Goal: Information Seeking & Learning: Learn about a topic

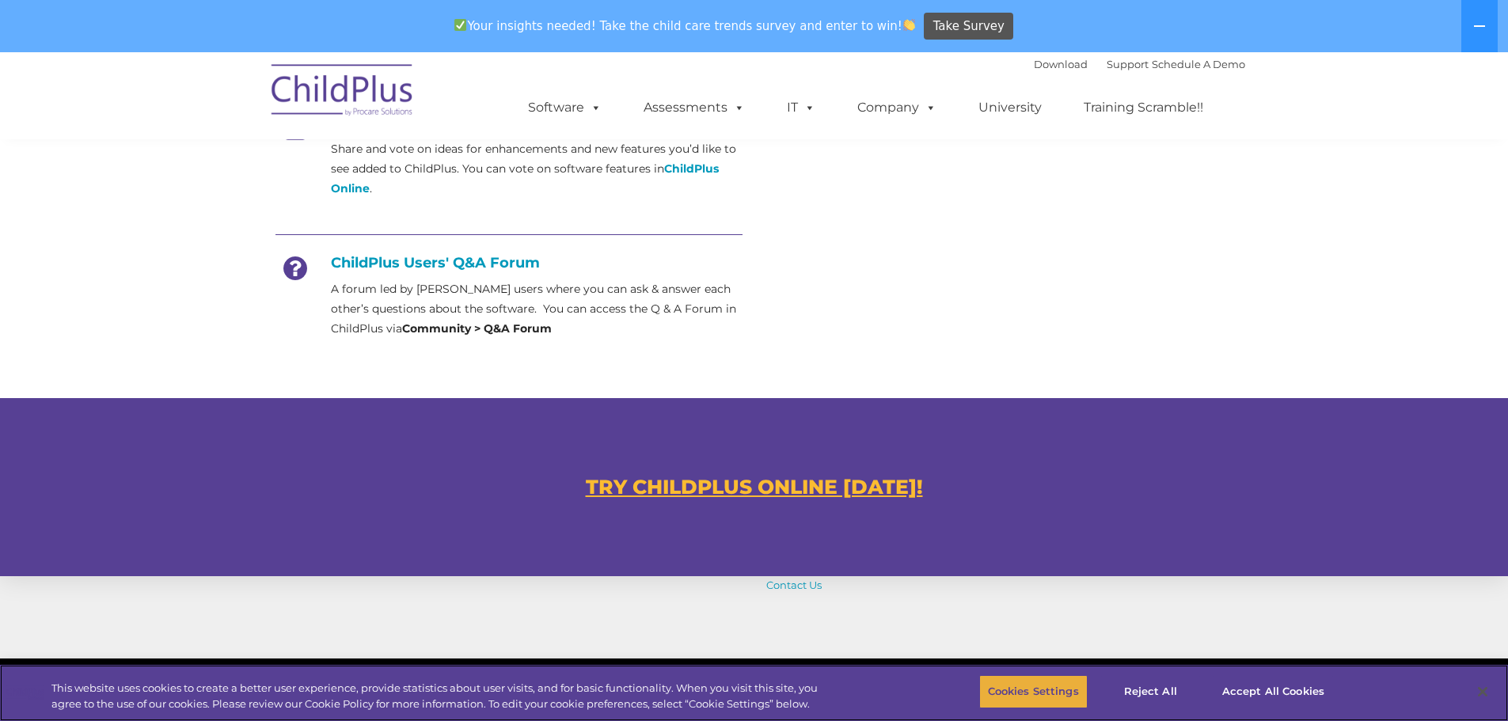
scroll to position [692, 0]
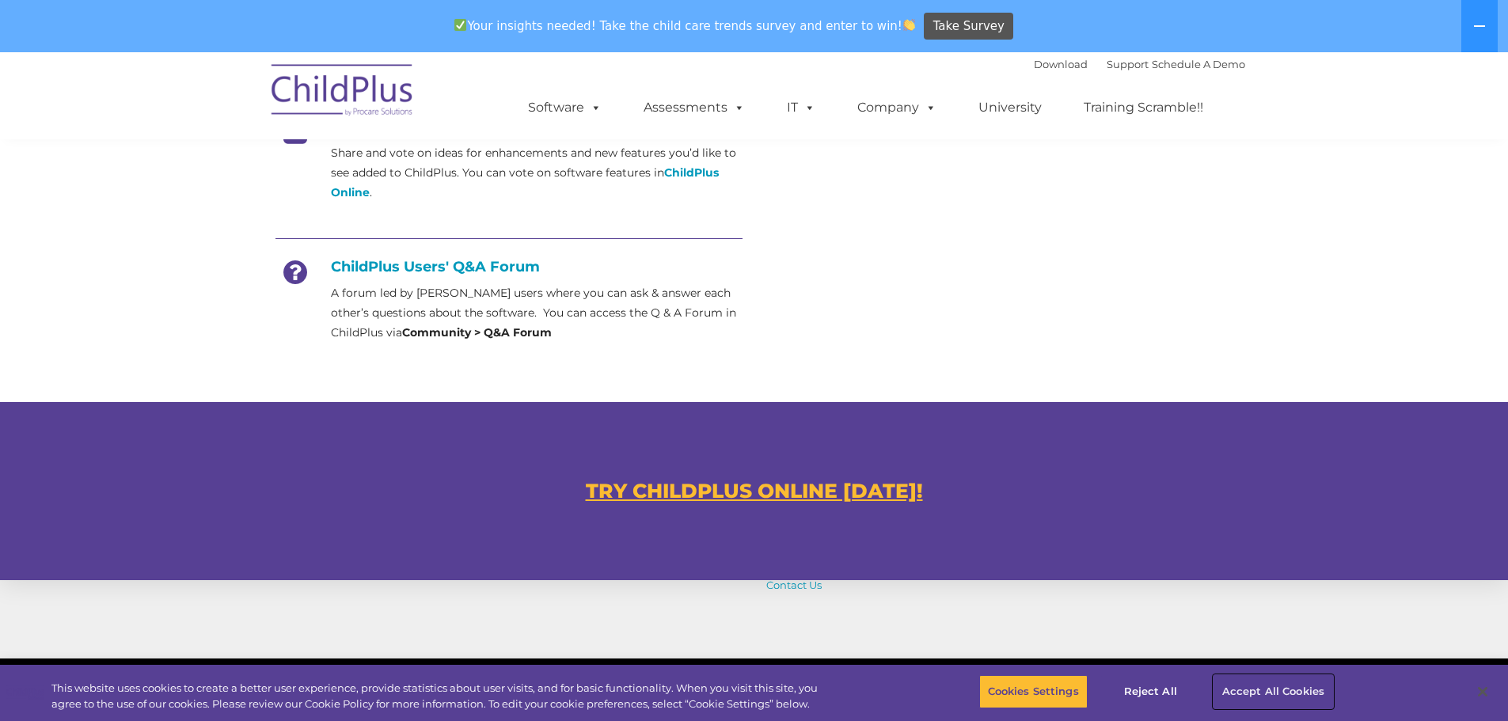
click at [1262, 693] on button "Accept All Cookies" at bounding box center [1273, 691] width 120 height 33
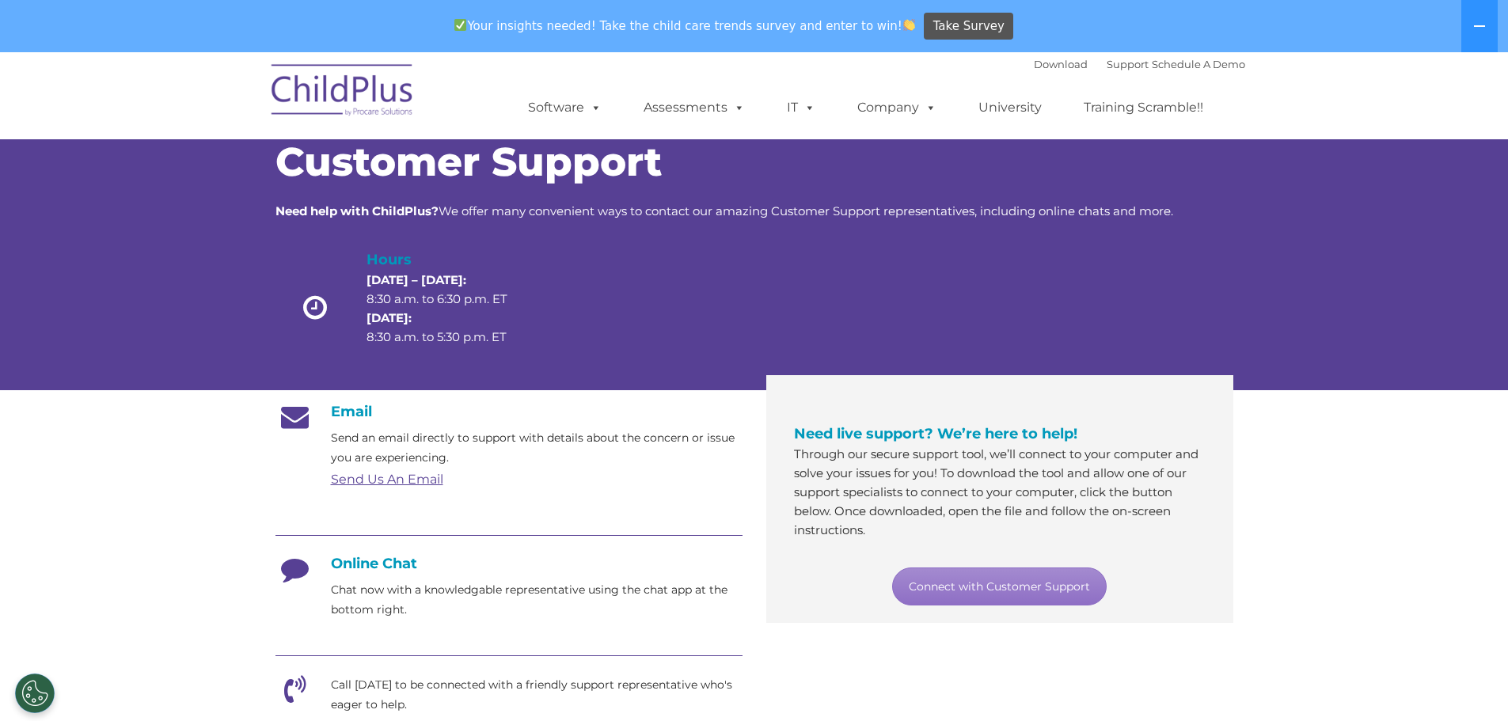
scroll to position [40, 0]
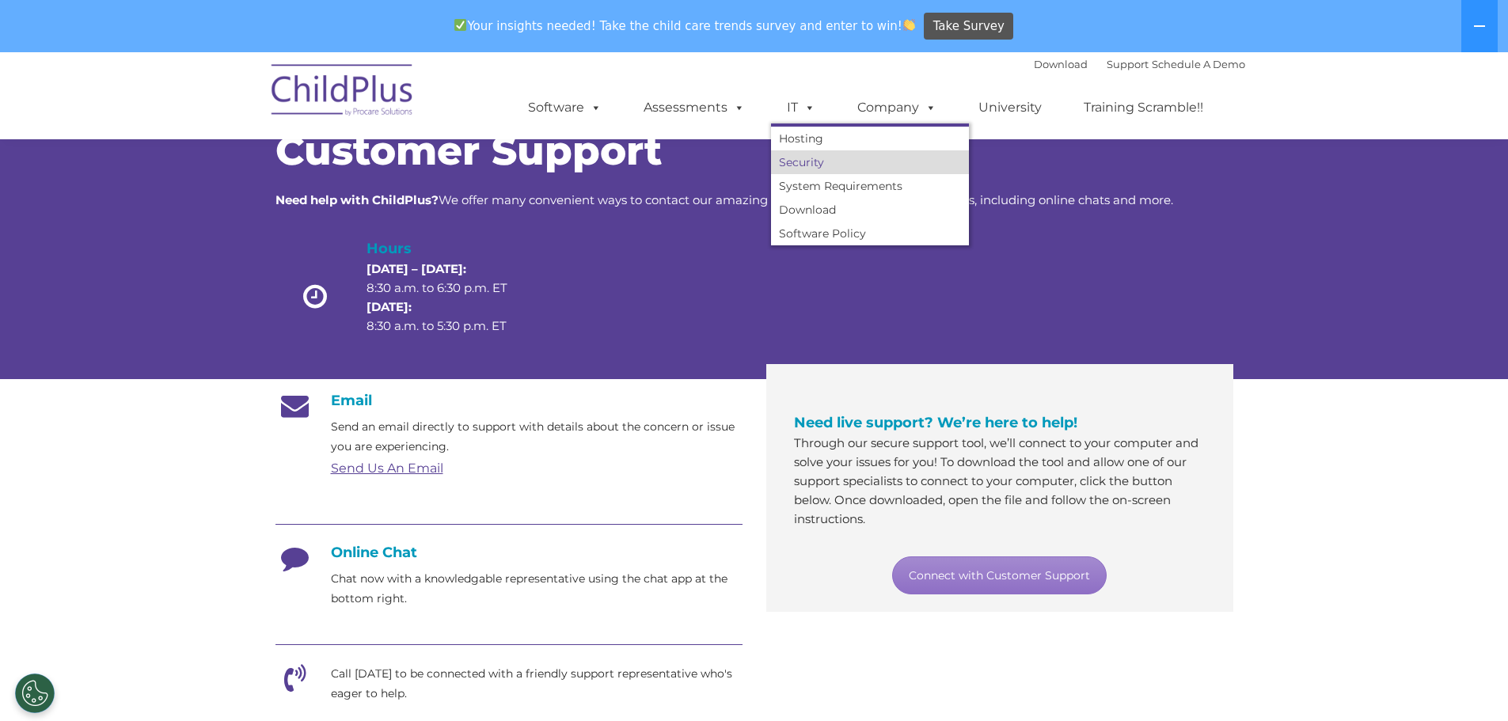
click at [804, 165] on link "Security" at bounding box center [870, 162] width 198 height 24
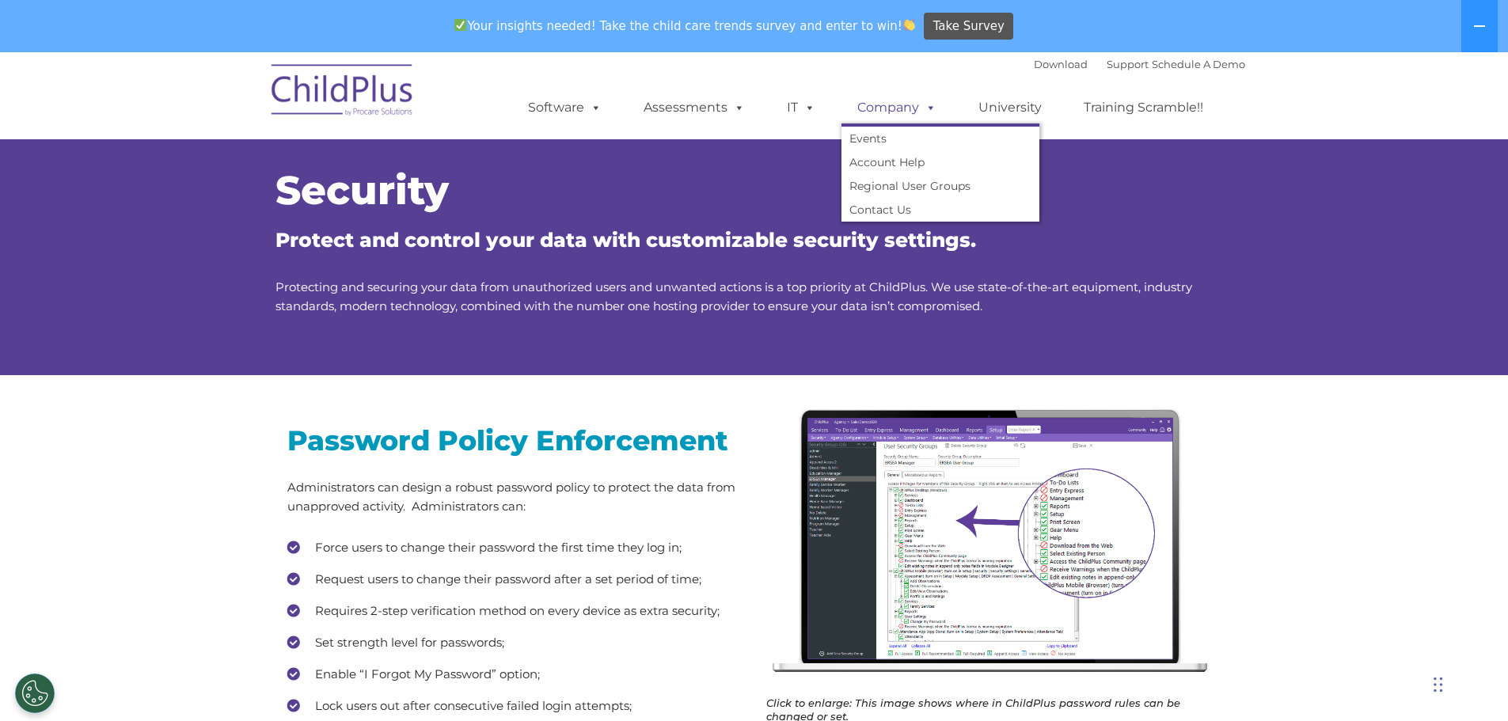
click at [927, 108] on span at bounding box center [927, 107] width 17 height 15
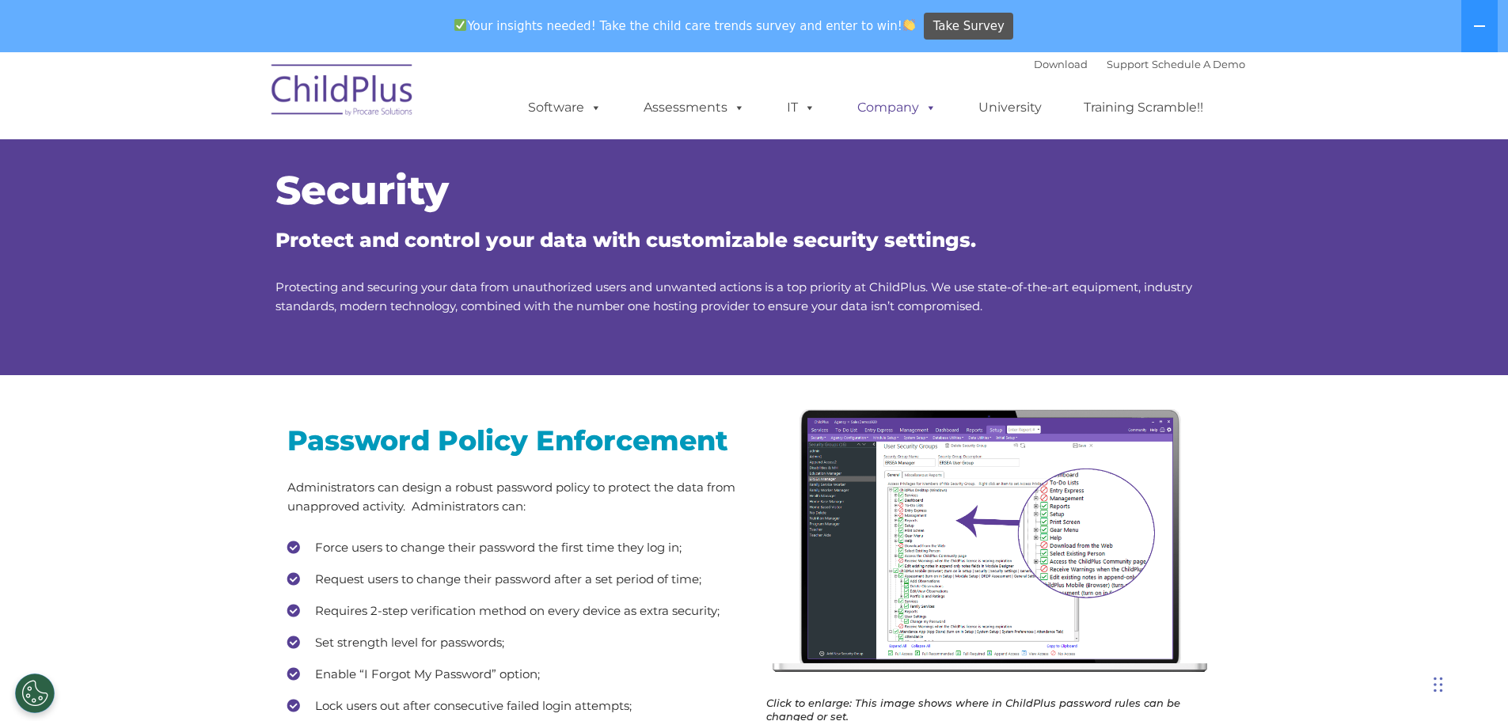
click at [930, 108] on span at bounding box center [927, 107] width 17 height 15
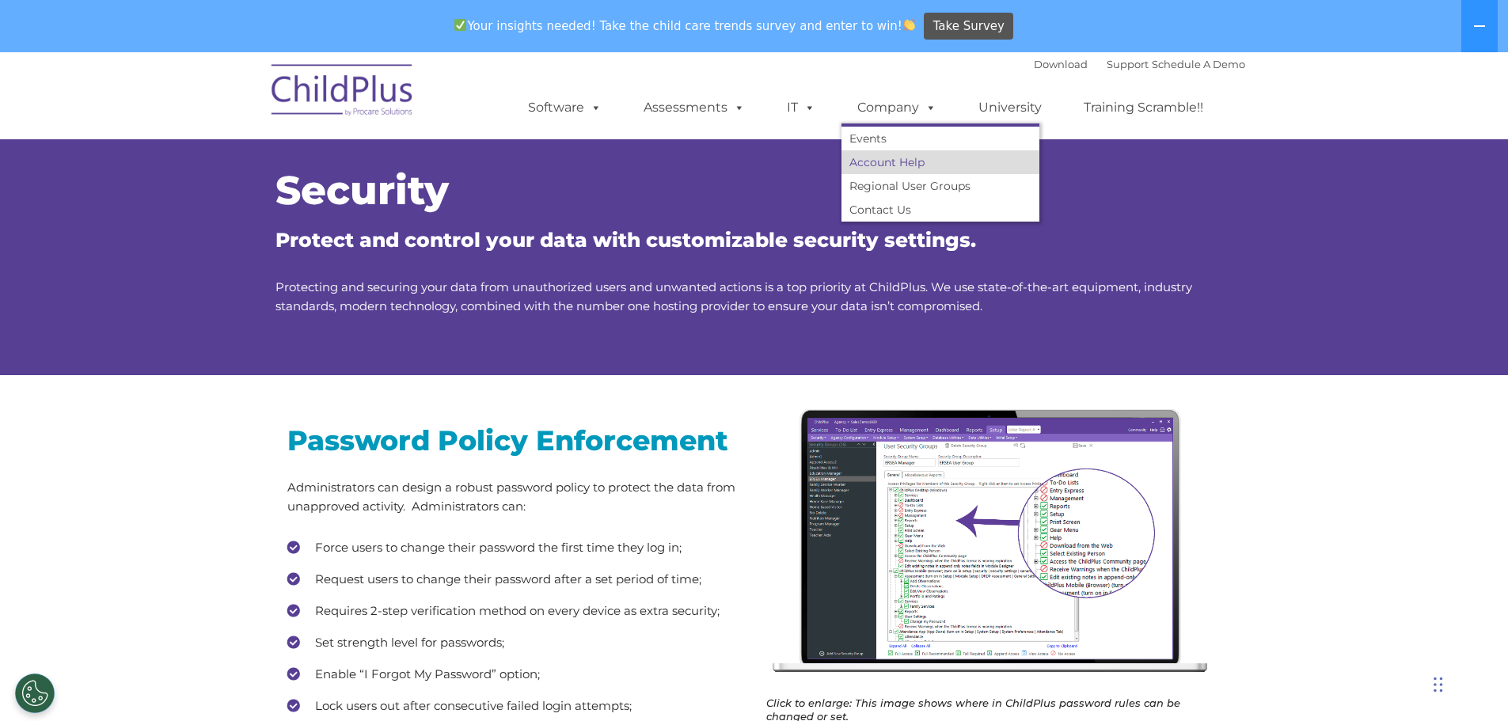
click at [911, 161] on link "Account Help" at bounding box center [940, 162] width 198 height 24
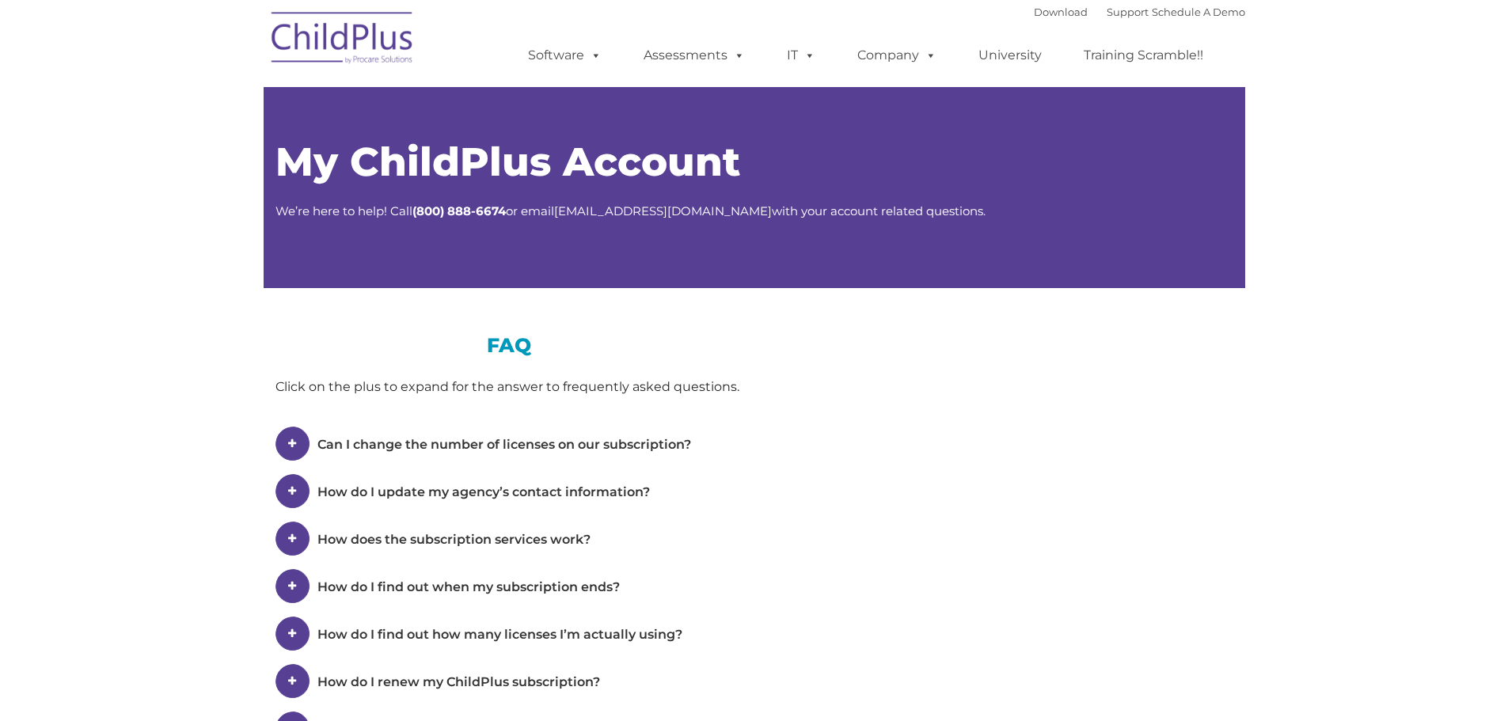
type input ""
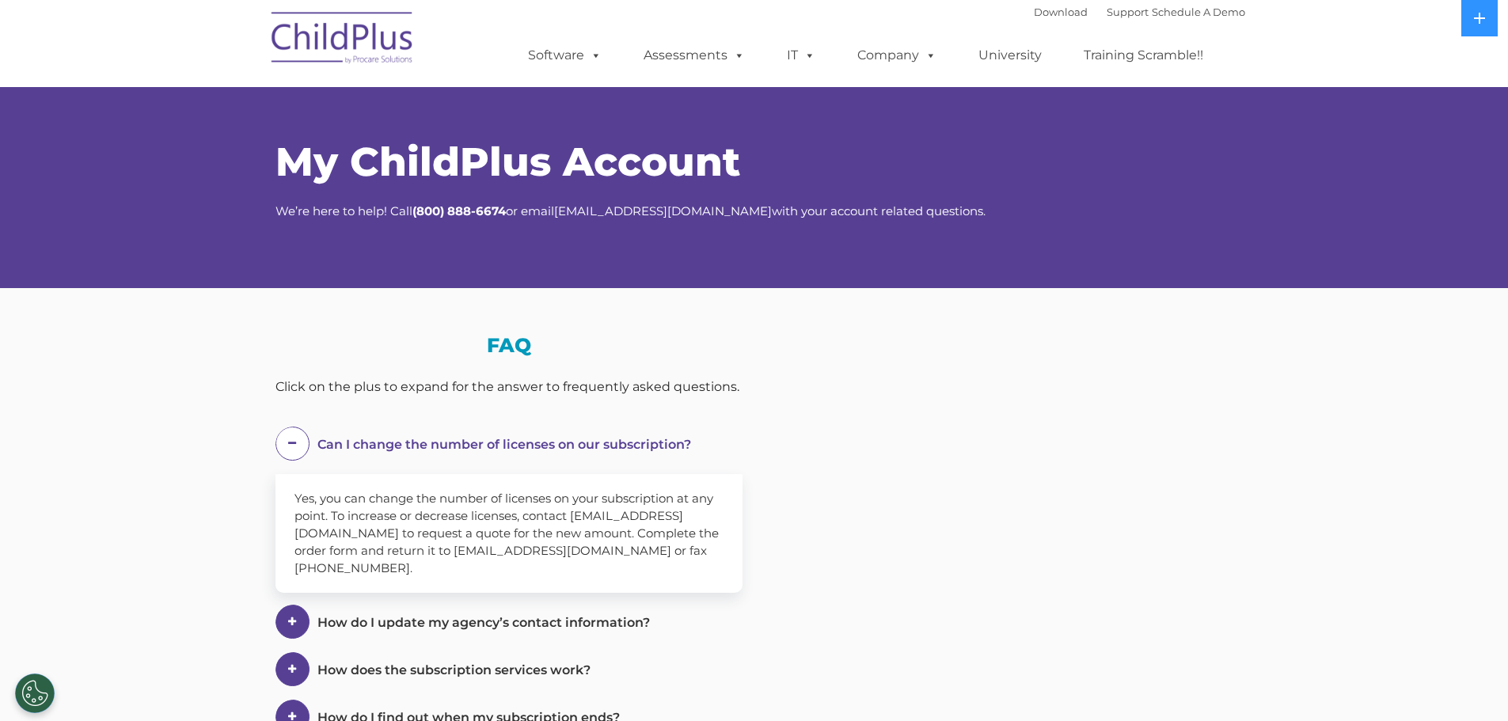
select select "MEDIUM"
